Goal: Task Accomplishment & Management: Manage account settings

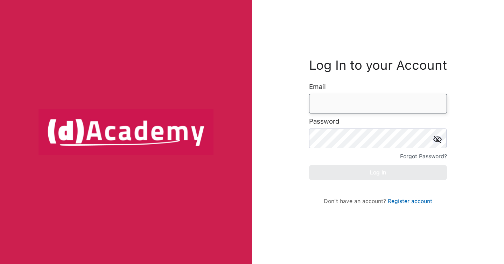
click at [340, 98] on input "email" at bounding box center [378, 104] width 138 height 20
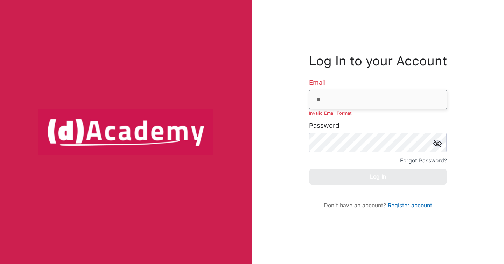
type input "**********"
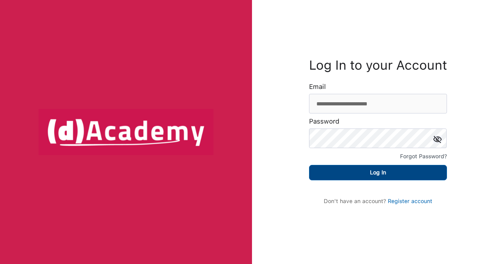
click at [377, 176] on button "Log In" at bounding box center [378, 172] width 138 height 15
